Goal: Find specific page/section: Find specific page/section

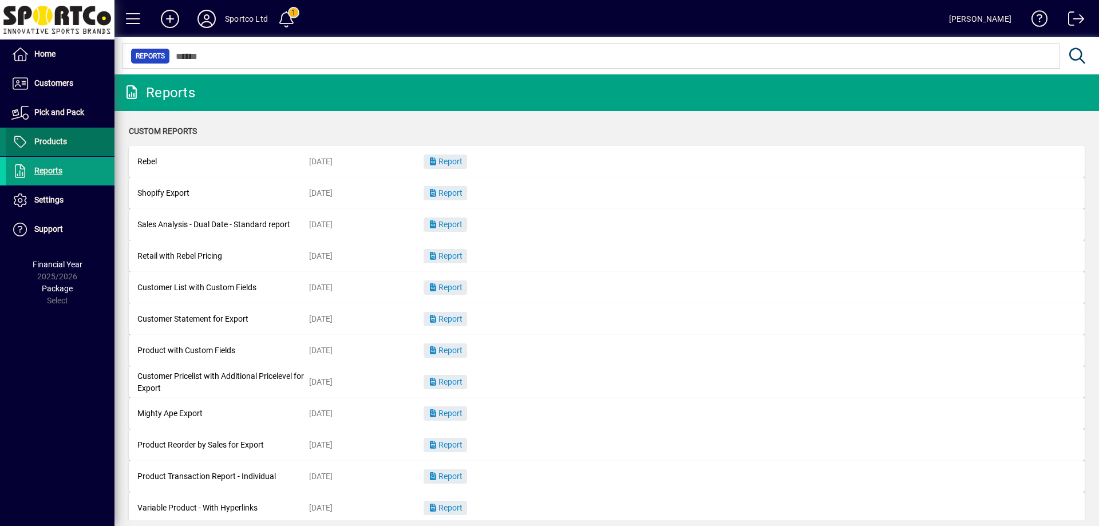
click at [56, 140] on span "Products" at bounding box center [50, 141] width 33 height 9
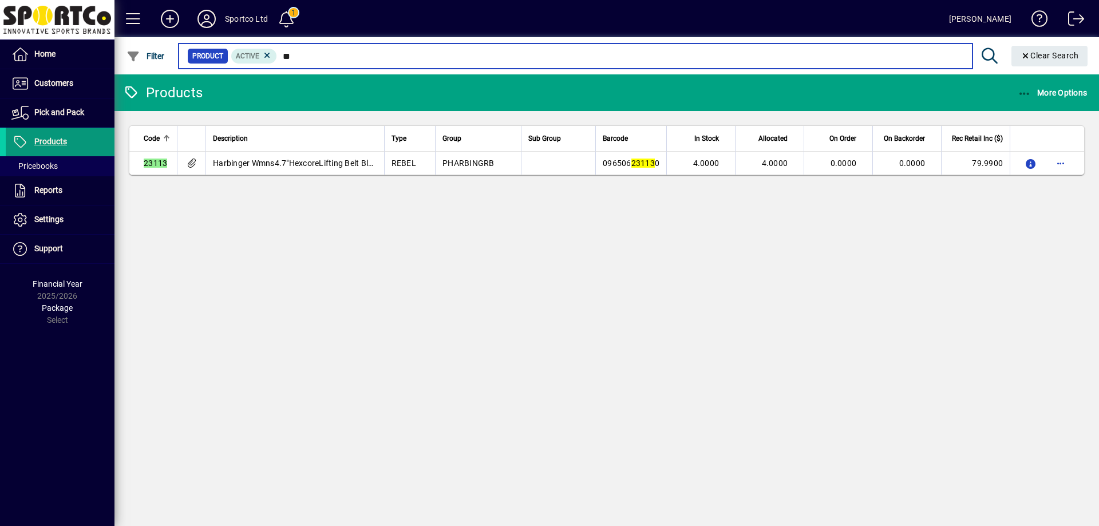
type input "*"
